Goal: Navigation & Orientation: Find specific page/section

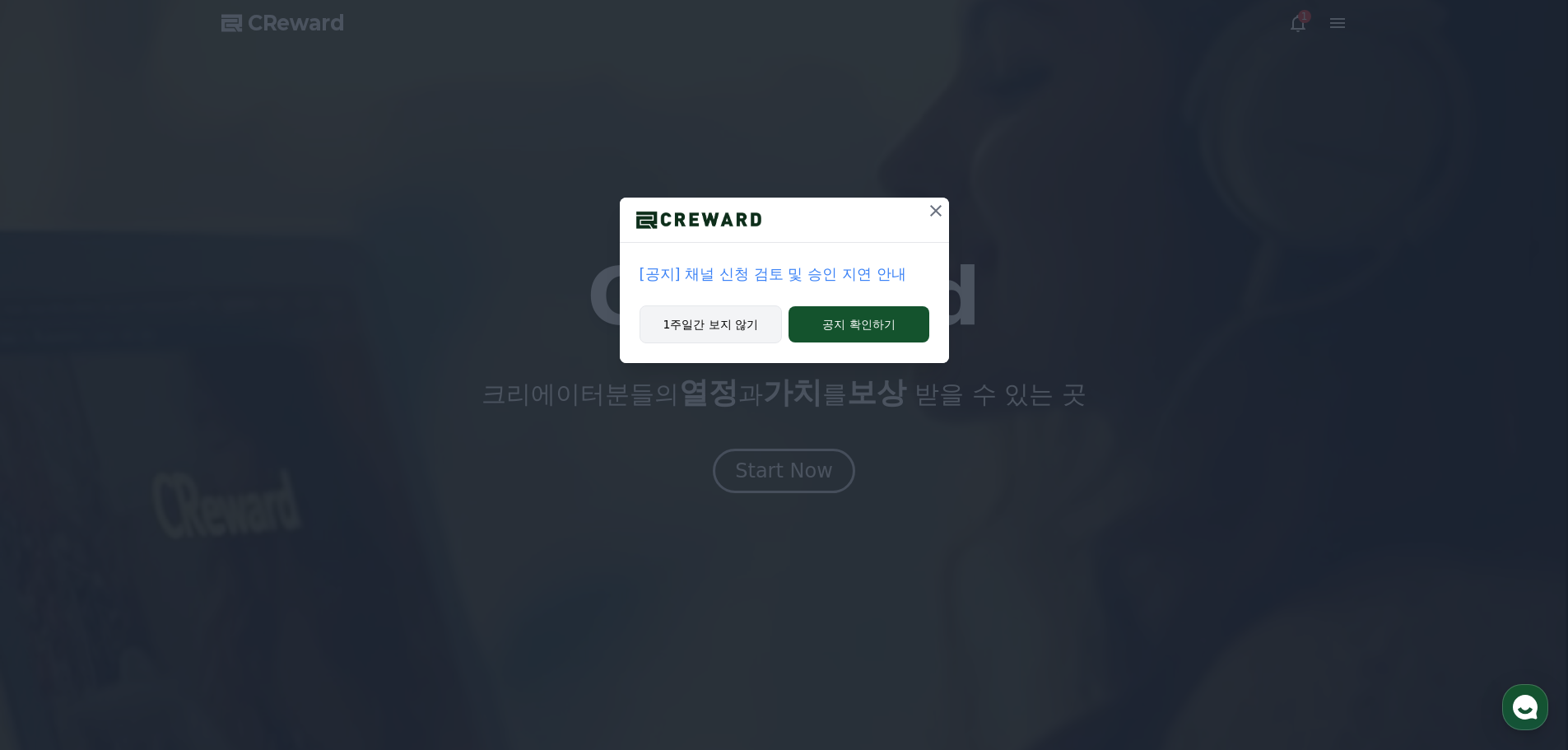
click at [690, 319] on button "1주일간 보지 않기" at bounding box center [711, 325] width 143 height 38
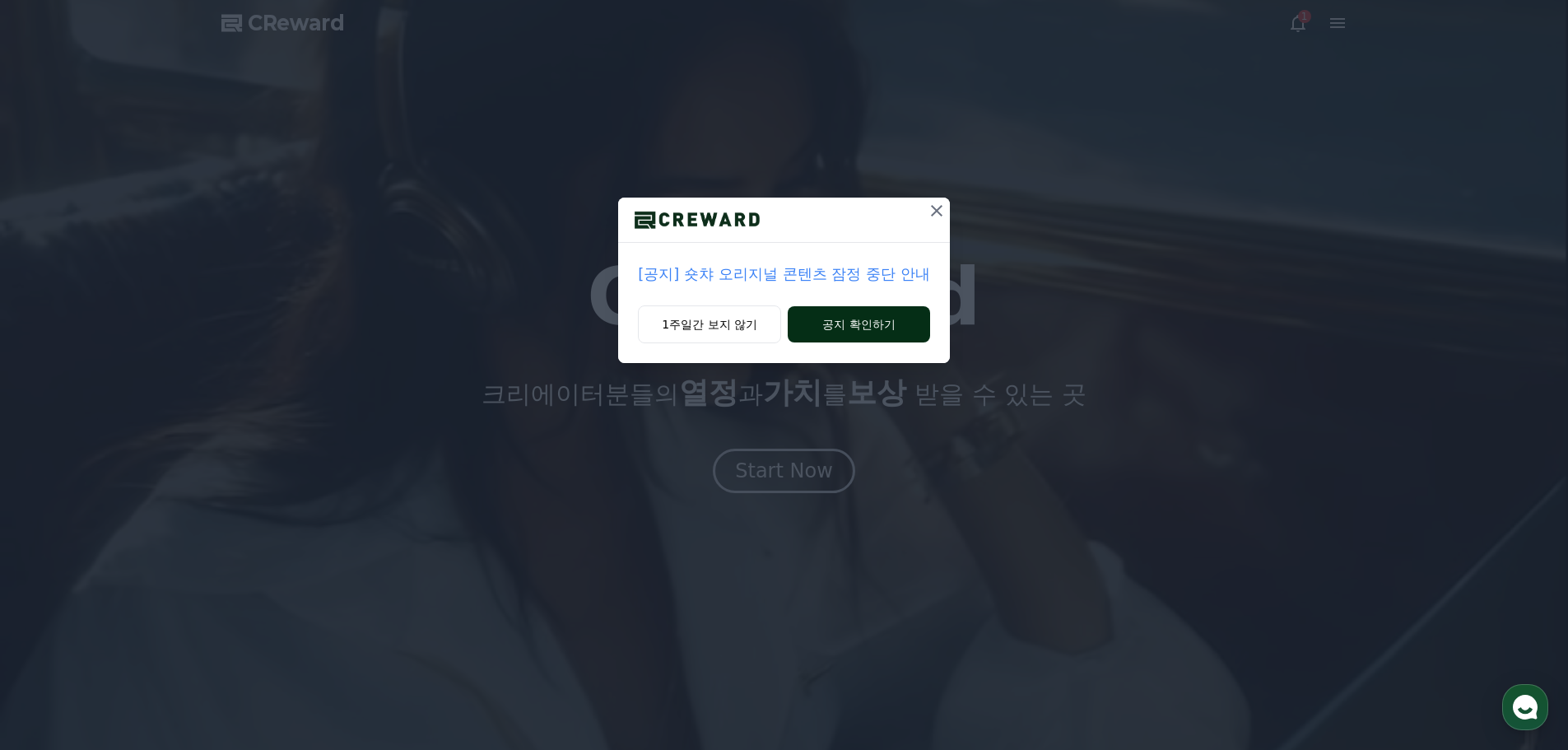
click at [807, 330] on button "공지 확인하기" at bounding box center [859, 325] width 143 height 36
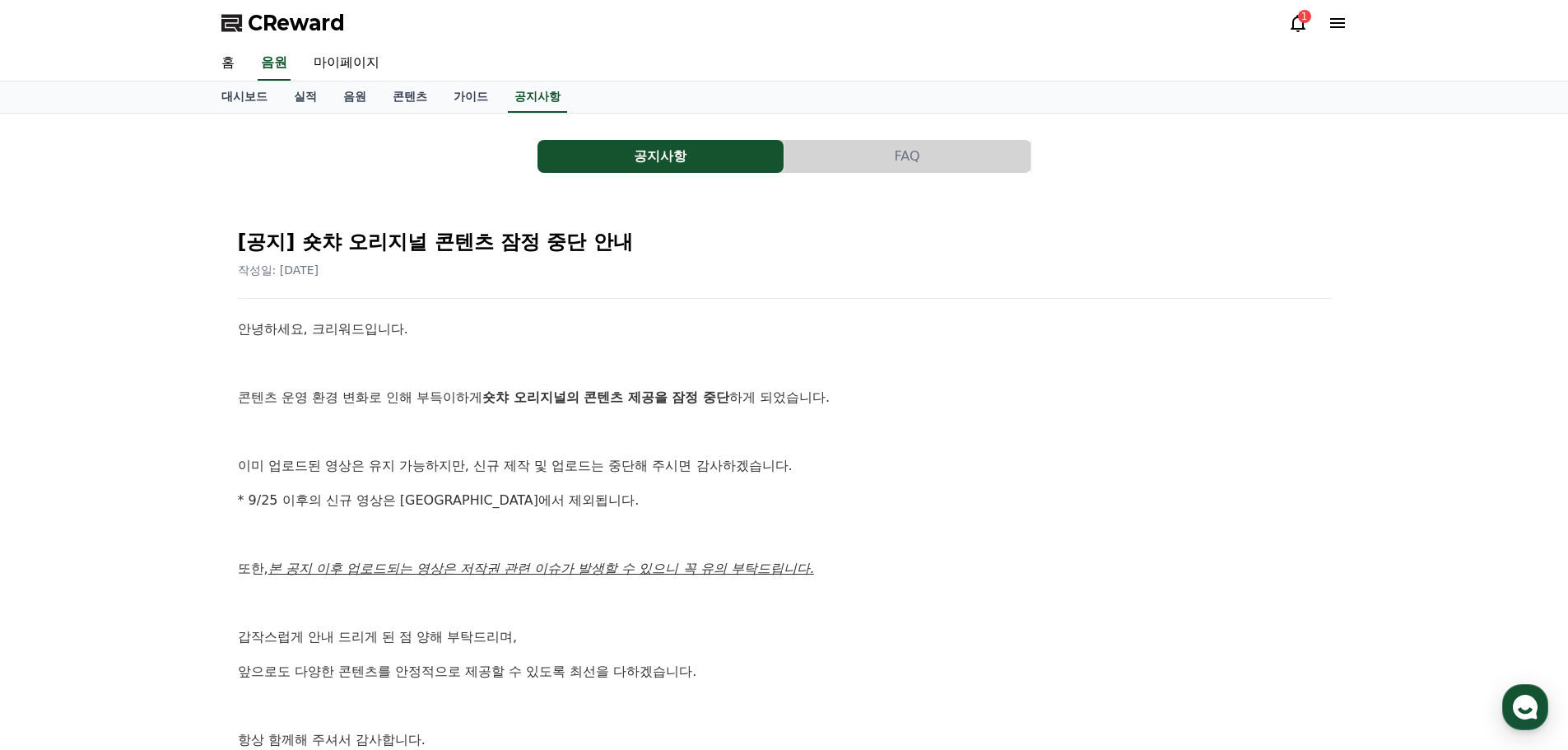
click at [1293, 25] on icon at bounding box center [1298, 23] width 15 height 17
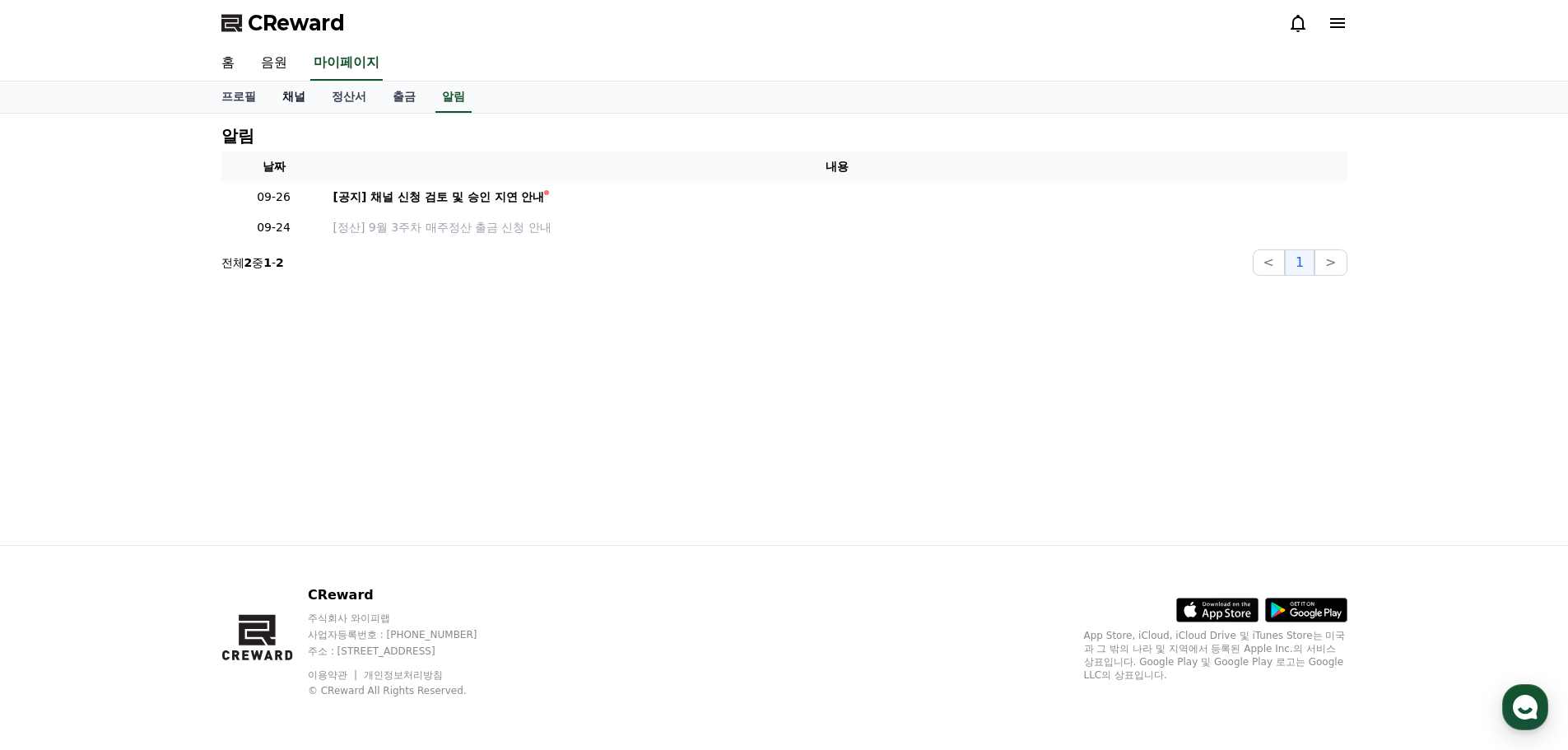
click at [300, 91] on link "채널" at bounding box center [294, 97] width 49 height 31
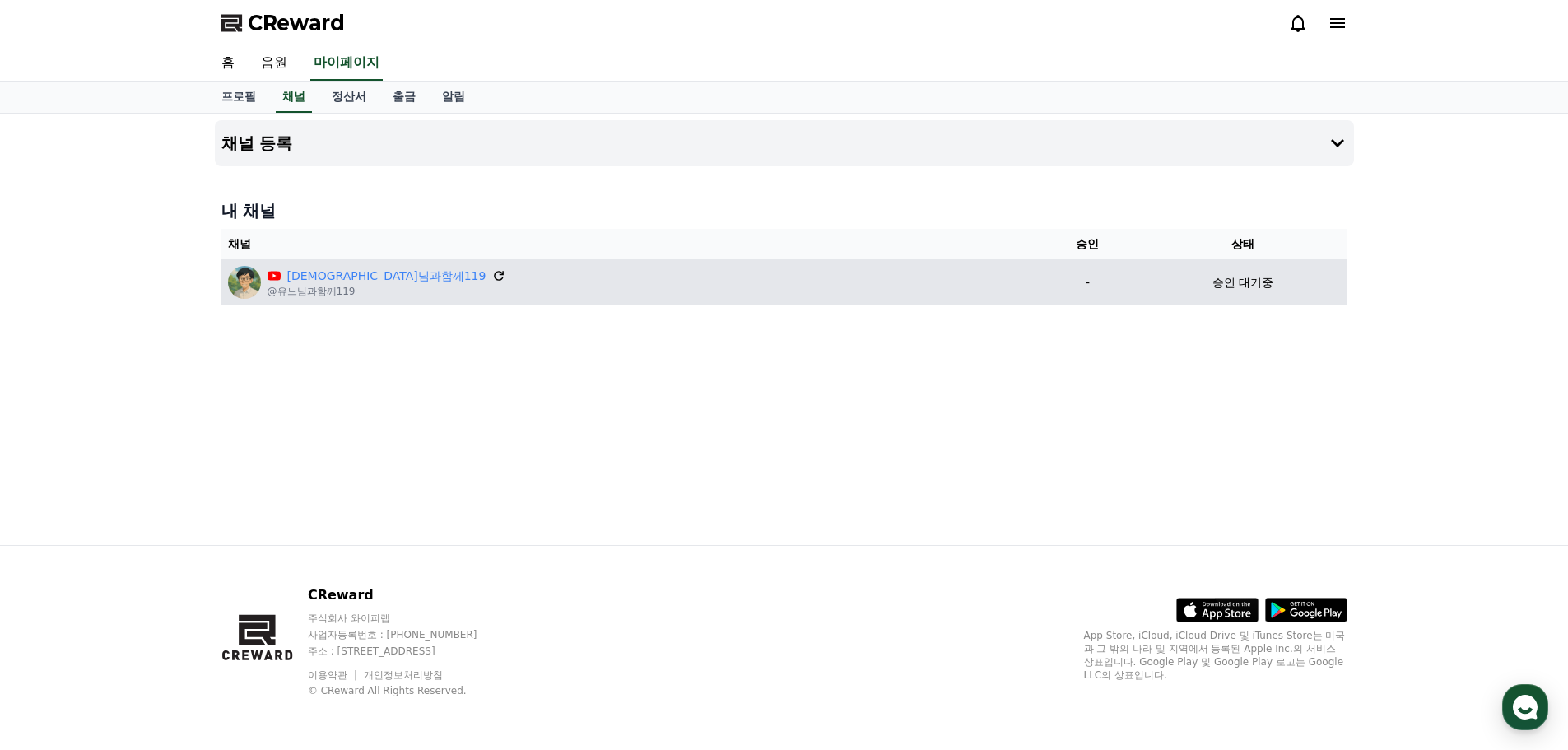
click at [492, 274] on icon at bounding box center [499, 276] width 15 height 15
